Goal: Contribute content

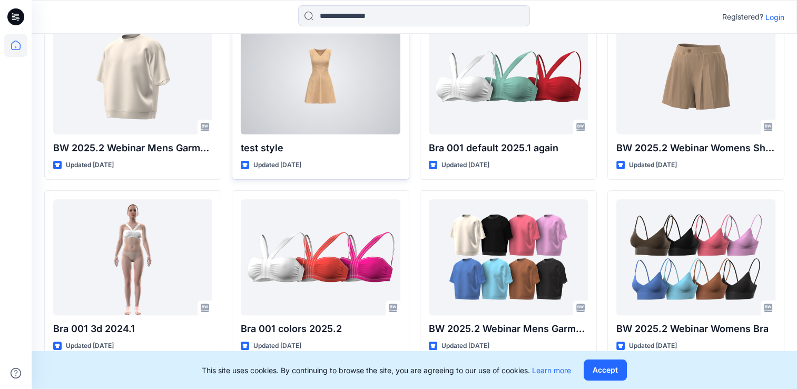
scroll to position [316, 0]
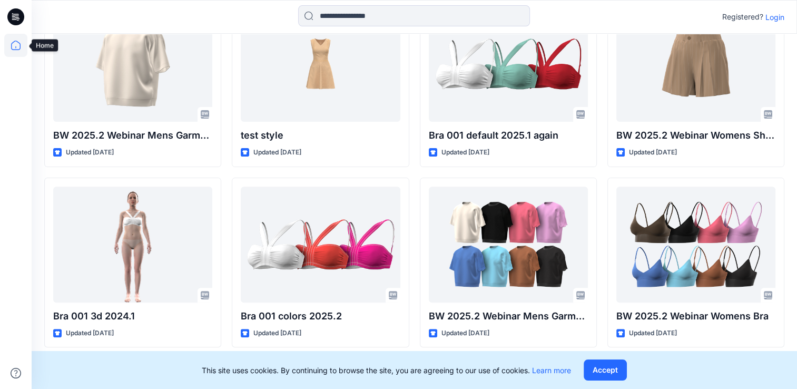
click at [16, 46] on icon at bounding box center [15, 47] width 1 height 2
click at [15, 46] on icon at bounding box center [15, 45] width 23 height 23
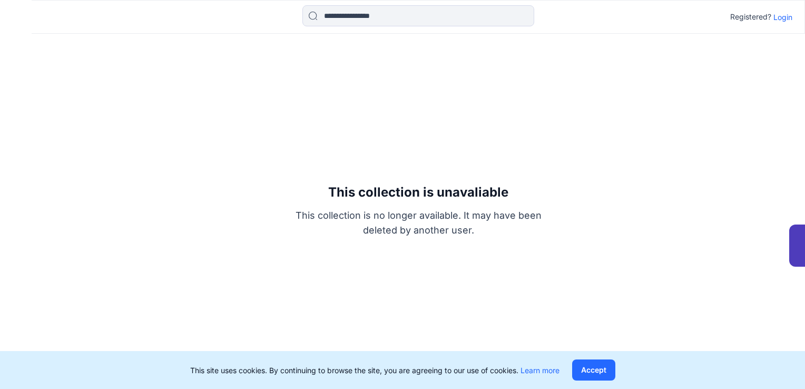
click at [781, 16] on p "Login" at bounding box center [782, 17] width 19 height 11
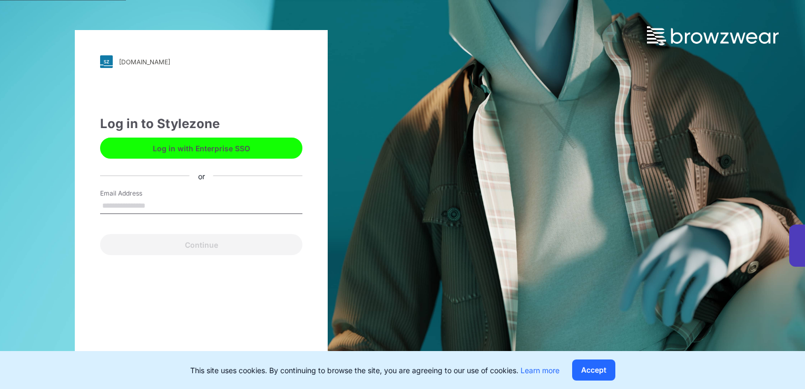
click at [156, 207] on input "Email Address" at bounding box center [201, 206] width 202 height 16
click at [270, 199] on div "Email Address" at bounding box center [201, 205] width 202 height 32
drag, startPoint x: 286, startPoint y: 302, endPoint x: 174, endPoint y: 252, distance: 123.0
click at [286, 302] on div "up-demo.stylezone.com Loading... Log in to Stylezone Log in with Enterprise SSO…" at bounding box center [201, 194] width 253 height 329
click at [146, 204] on input "Email Address" at bounding box center [201, 206] width 202 height 16
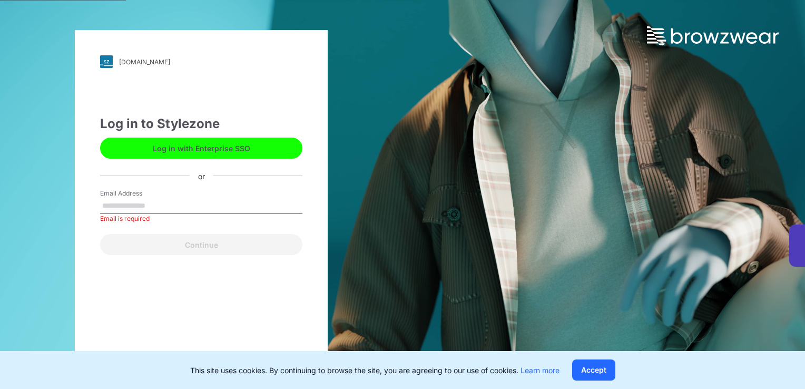
type input "**********"
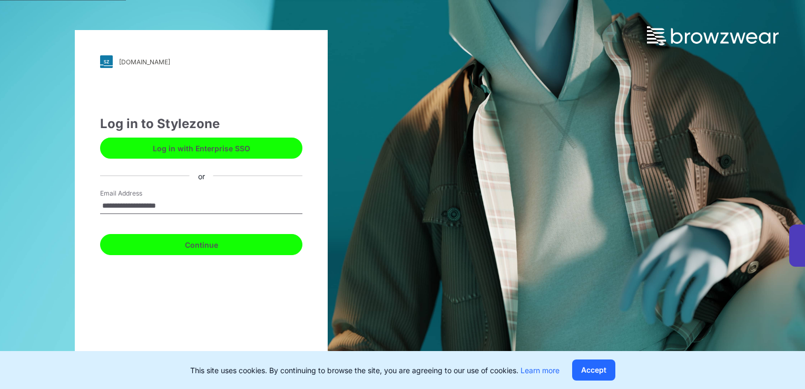
click at [208, 244] on button "Continue" at bounding box center [201, 244] width 202 height 21
click at [205, 247] on button "Continue" at bounding box center [201, 244] width 202 height 21
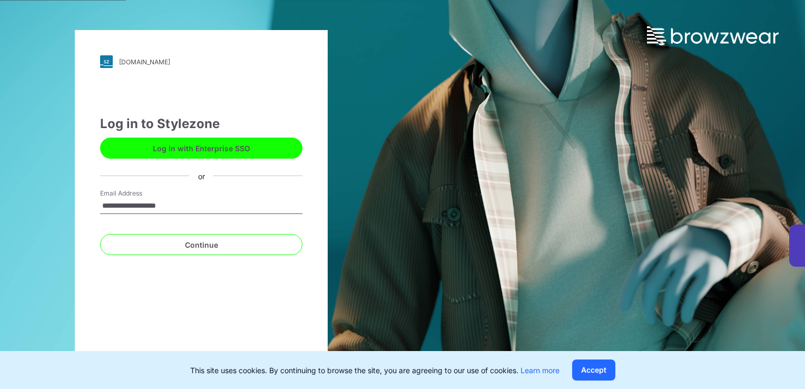
drag, startPoint x: 201, startPoint y: 145, endPoint x: 301, endPoint y: 275, distance: 164.1
click at [201, 146] on button "Log in with Enterprise SSO" at bounding box center [201, 147] width 202 height 21
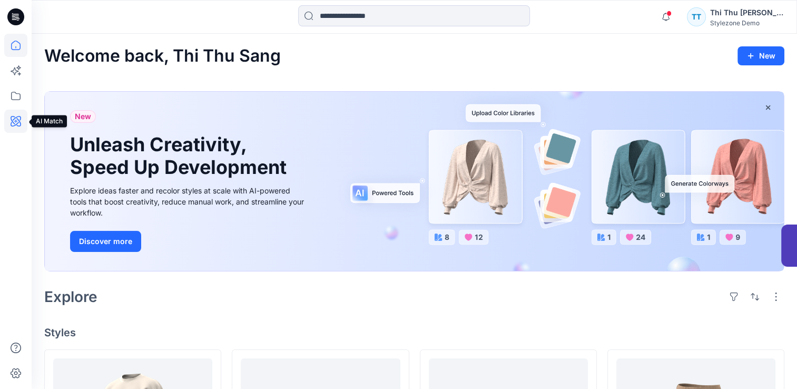
click at [13, 119] on icon at bounding box center [16, 121] width 11 height 11
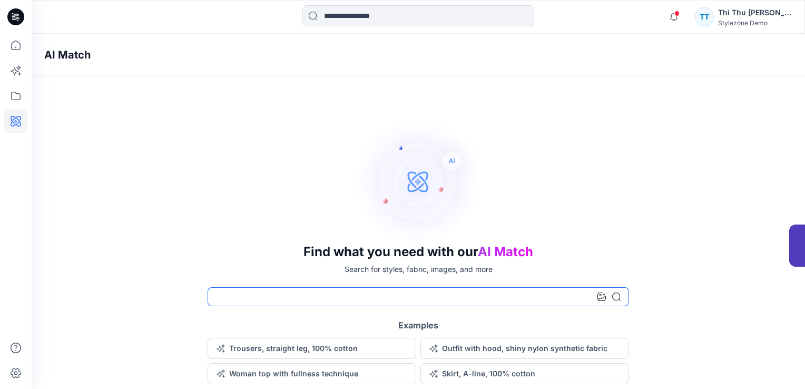
click at [431, 300] on input at bounding box center [417, 296] width 421 height 19
click at [312, 349] on button "Trousers, straight leg, 100% cotton" at bounding box center [311, 348] width 209 height 21
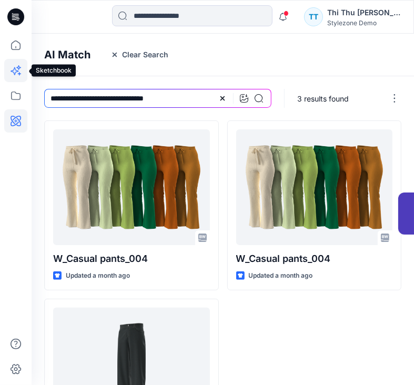
click at [17, 71] on icon at bounding box center [15, 71] width 8 height 8
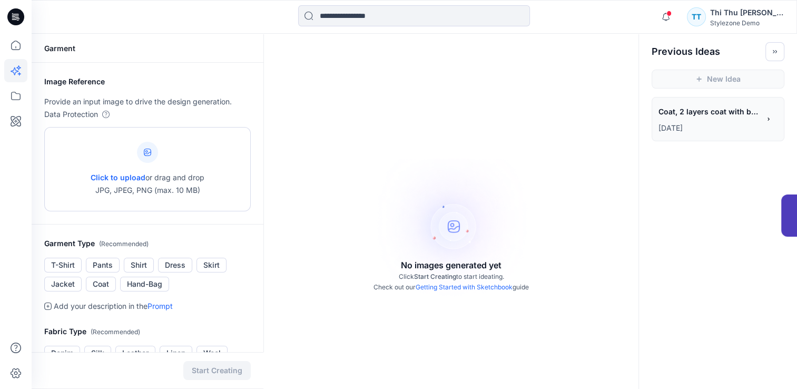
click at [147, 152] on icon at bounding box center [146, 151] width 3 height 3
click at [150, 148] on icon at bounding box center [147, 151] width 7 height 7
click at [150, 150] on icon at bounding box center [147, 151] width 7 height 7
type input "**********"
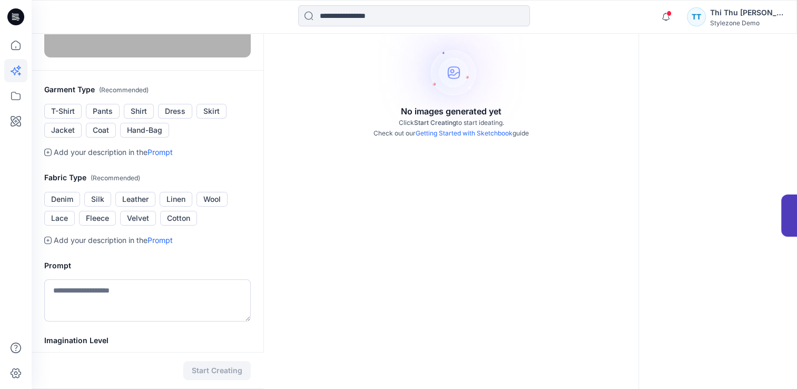
scroll to position [158, 0]
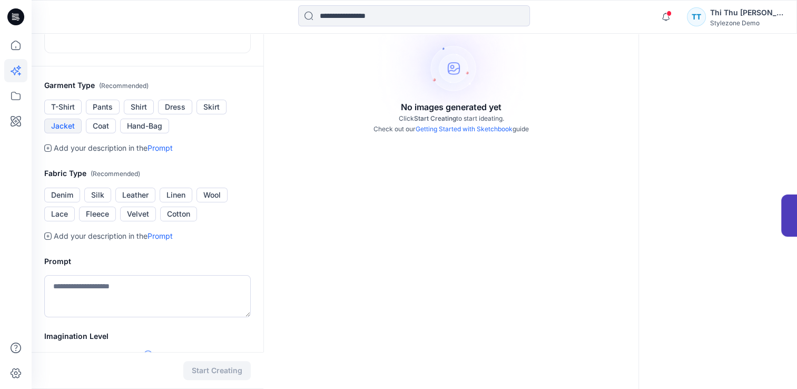
click at [67, 133] on button "Jacket" at bounding box center [62, 125] width 37 height 15
click at [100, 133] on button "Coat" at bounding box center [101, 125] width 30 height 15
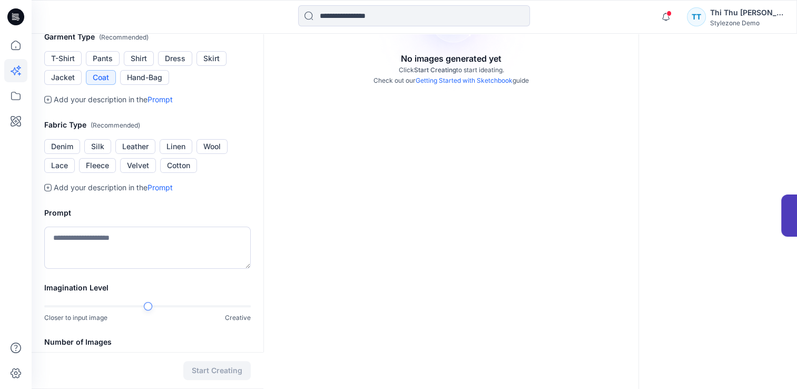
scroll to position [211, 0]
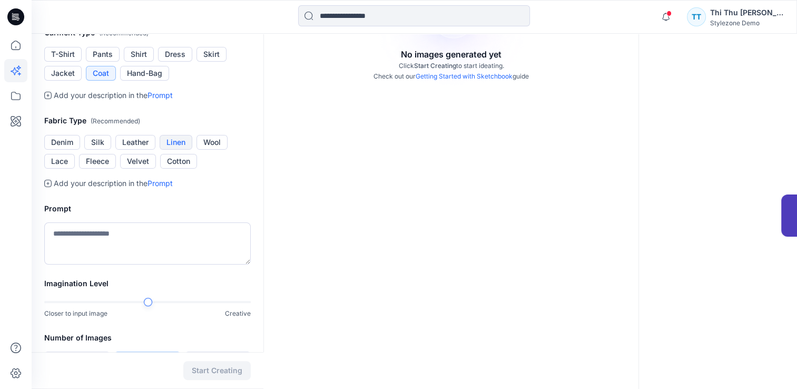
click at [174, 150] on button "Linen" at bounding box center [176, 142] width 33 height 15
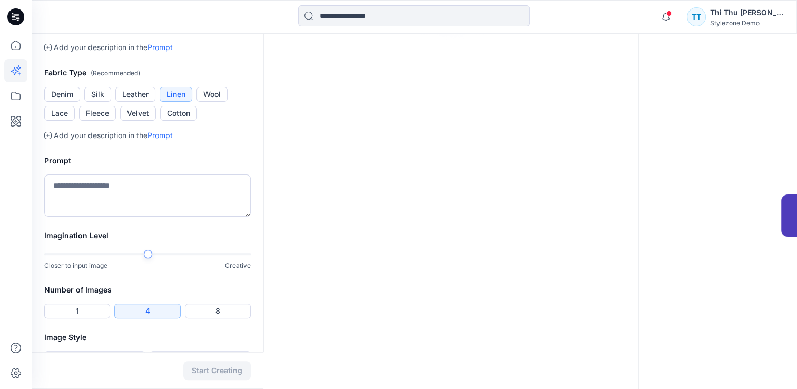
scroll to position [316, 0]
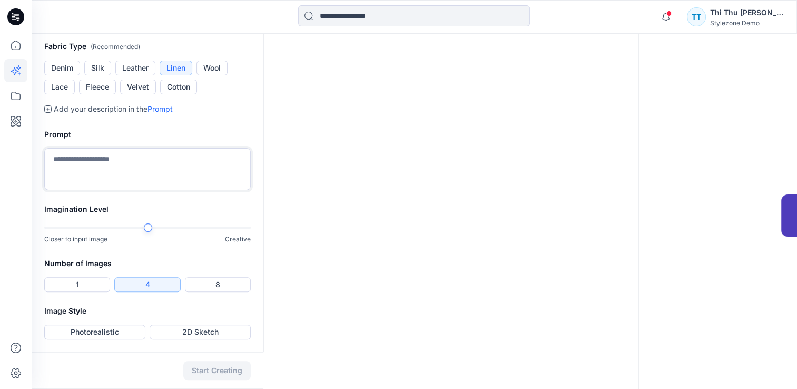
click at [117, 190] on textarea at bounding box center [147, 169] width 206 height 42
type textarea "*"
type textarea "**********"
click at [108, 331] on button "Photorealistic" at bounding box center [94, 331] width 101 height 15
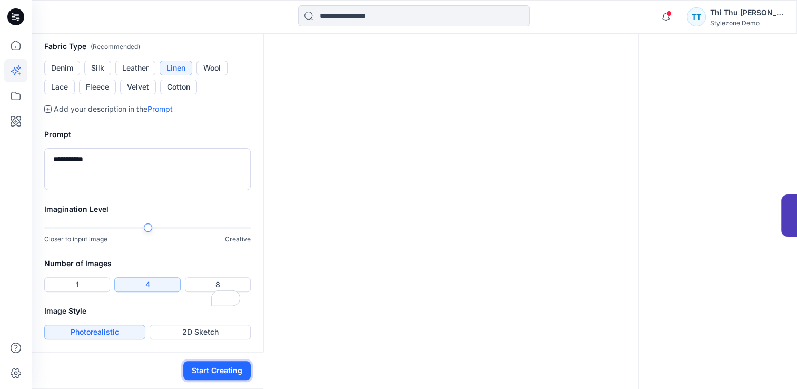
click at [225, 369] on button "Start Creating" at bounding box center [216, 370] width 67 height 19
